Goal: Task Accomplishment & Management: Use online tool/utility

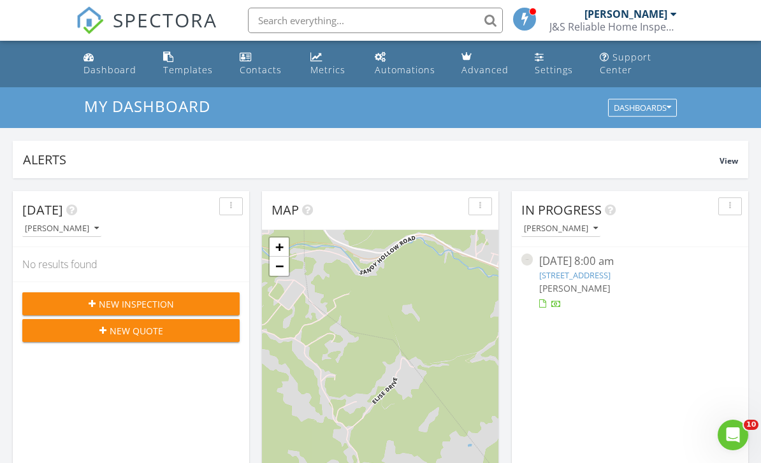
click at [610, 270] on link "[STREET_ADDRESS]" at bounding box center [574, 275] width 71 height 11
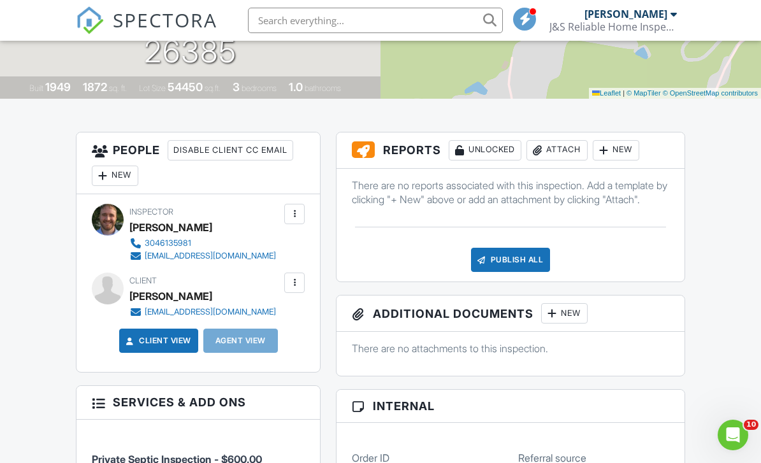
scroll to position [254, 0]
click at [610, 154] on div at bounding box center [603, 151] width 13 height 13
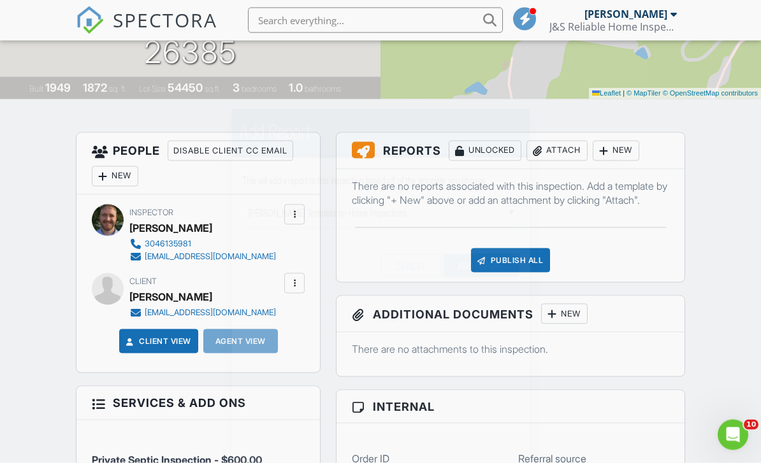
scroll to position [255, 0]
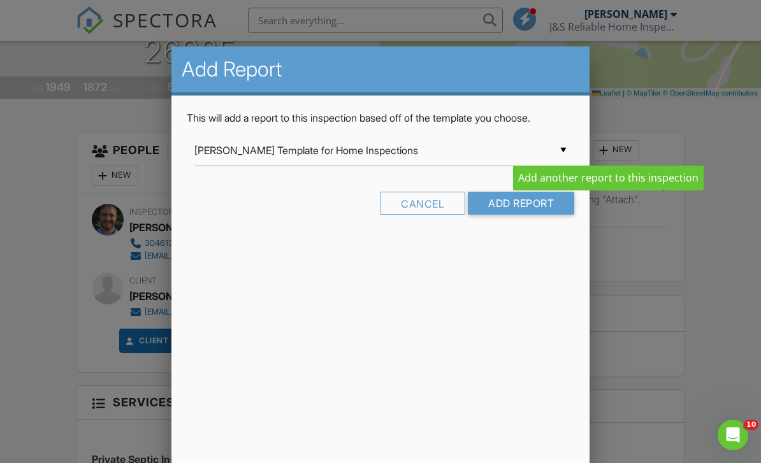
click at [295, 164] on input "[PERSON_NAME] Template for Home Inspections" at bounding box center [380, 150] width 373 height 31
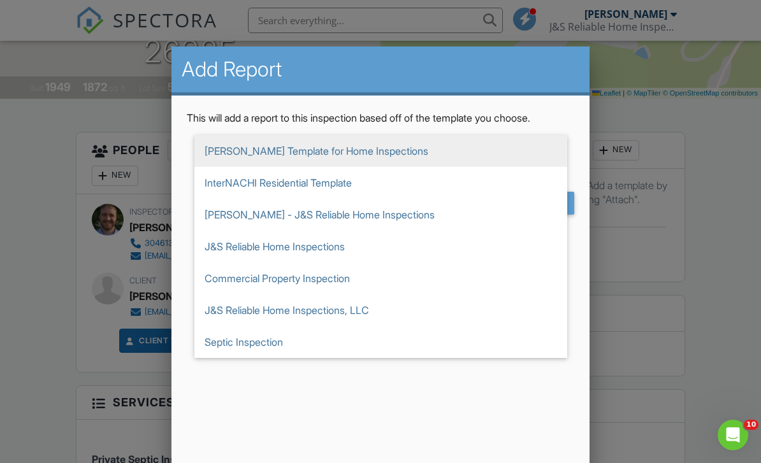
click at [226, 342] on span "Septic Inspection" at bounding box center [380, 342] width 373 height 32
type input "Septic Inspection"
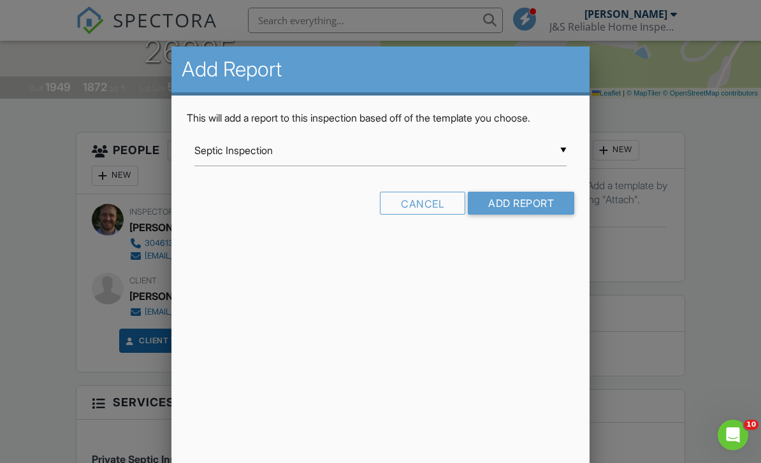
click at [548, 210] on input "Add Report" at bounding box center [521, 203] width 106 height 23
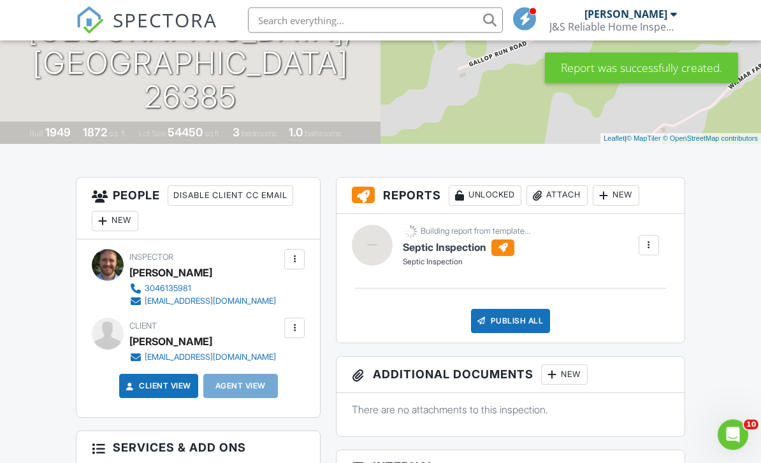
scroll to position [211, 0]
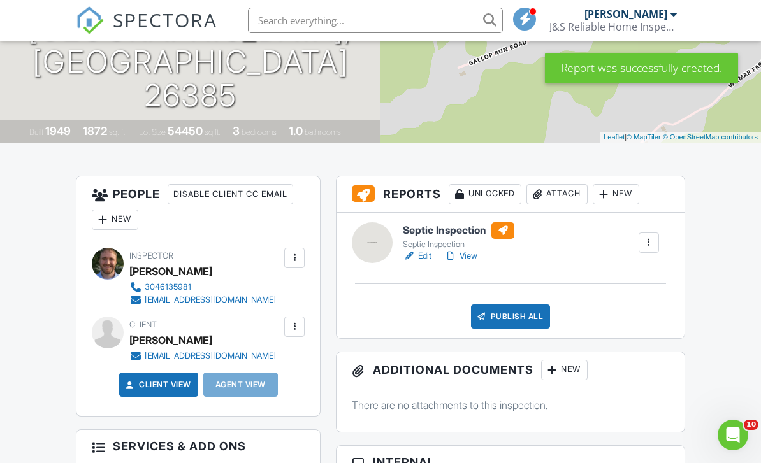
click at [424, 227] on h6 "Septic Inspection" at bounding box center [458, 230] width 111 height 17
